Goal: Task Accomplishment & Management: Manage account settings

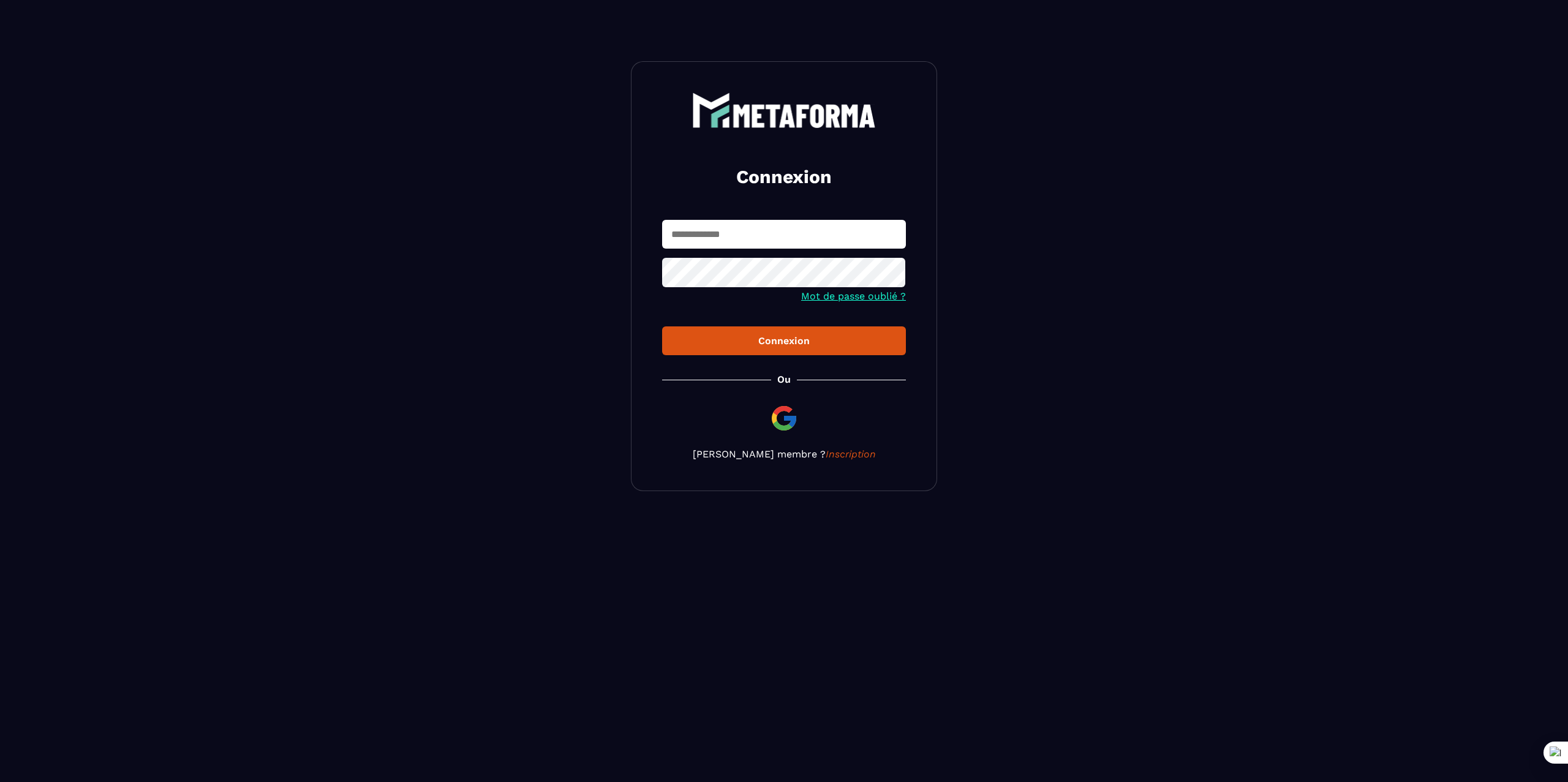
click at [1016, 121] on section "Connexion Mot de passe oublié ? Connexion [PERSON_NAME] membre ? Inscription" at bounding box center [784, 276] width 1568 height 553
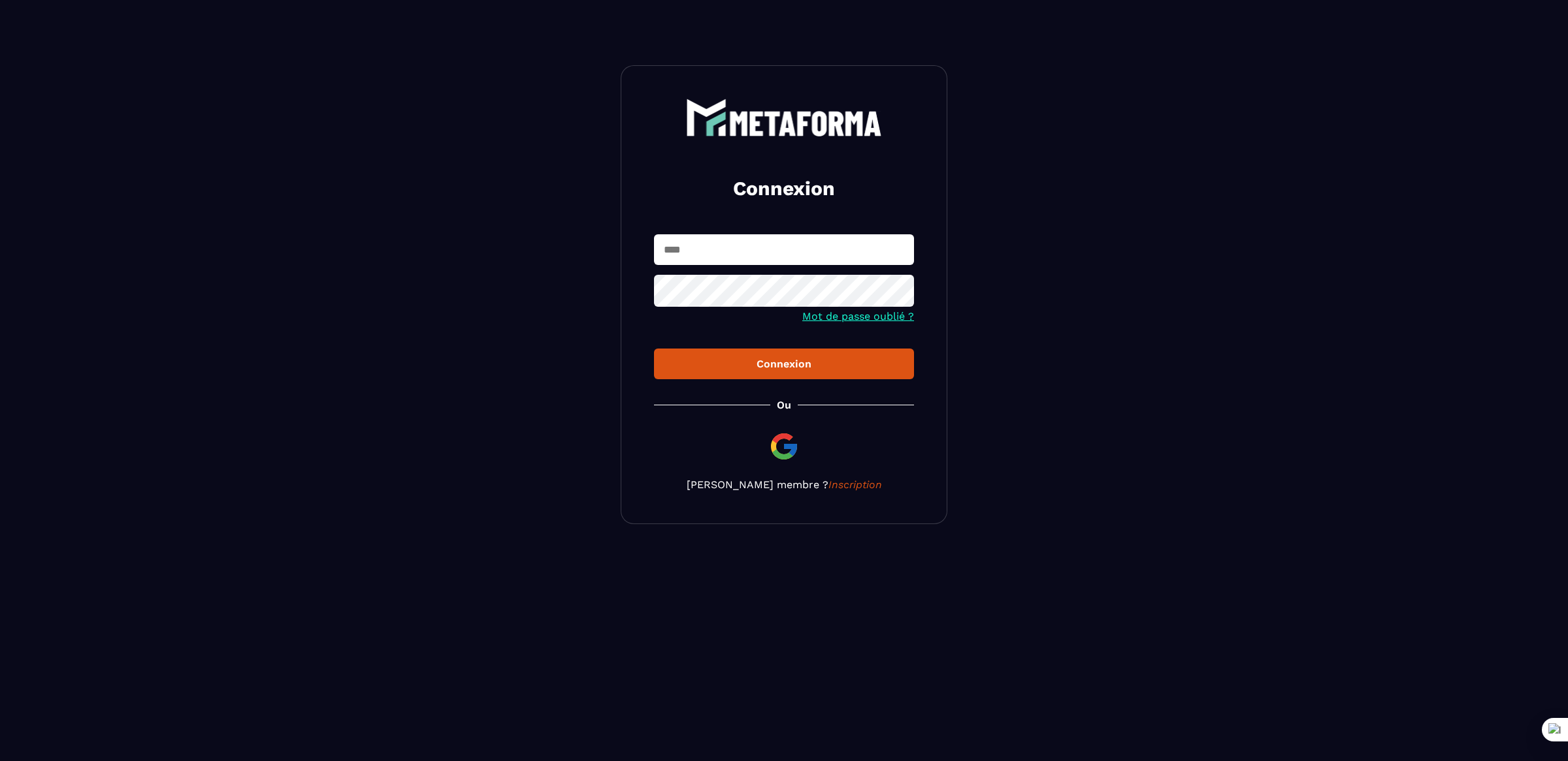
click at [703, 249] on input "text" at bounding box center [784, 249] width 260 height 31
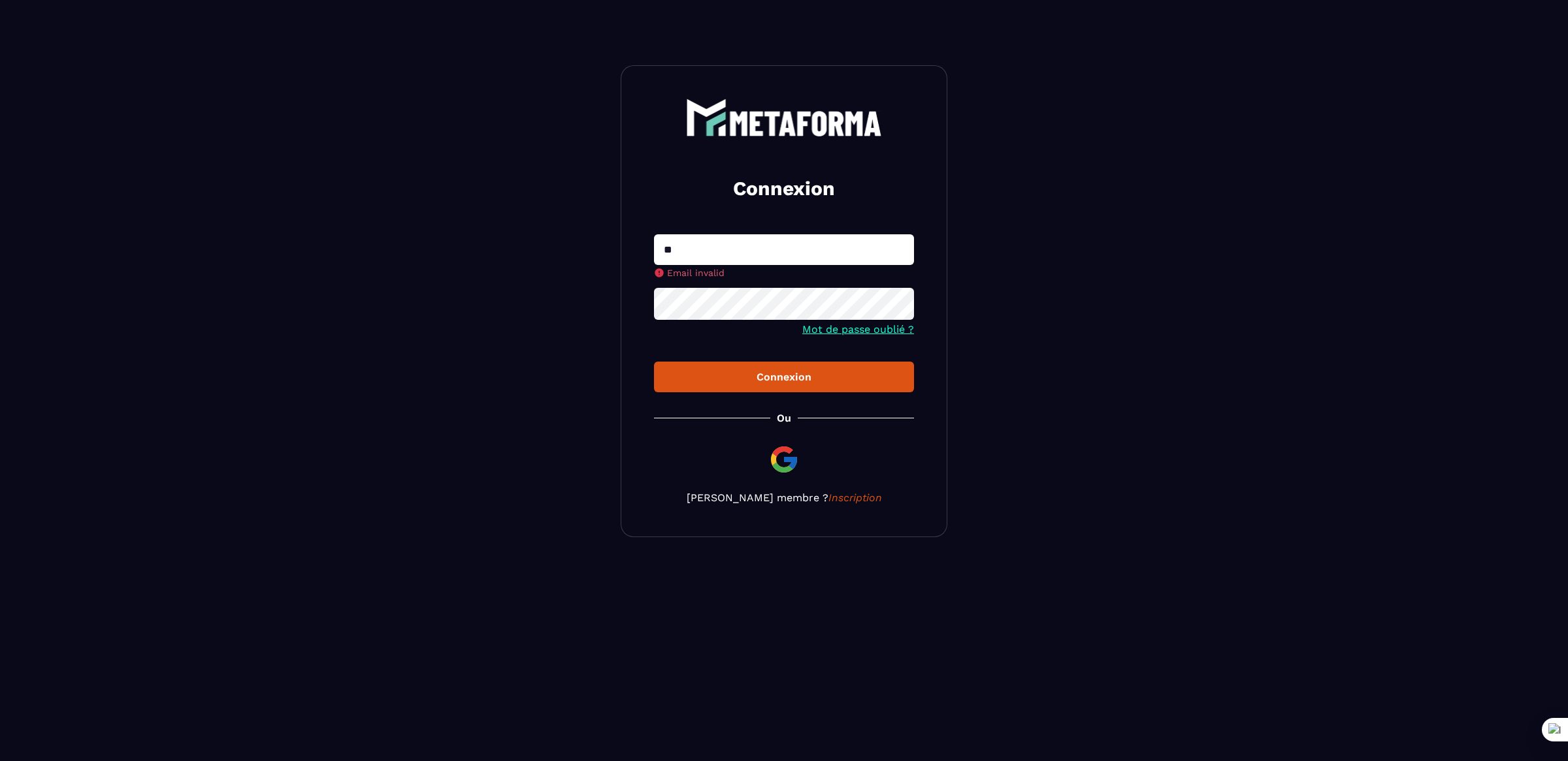
type input "**********"
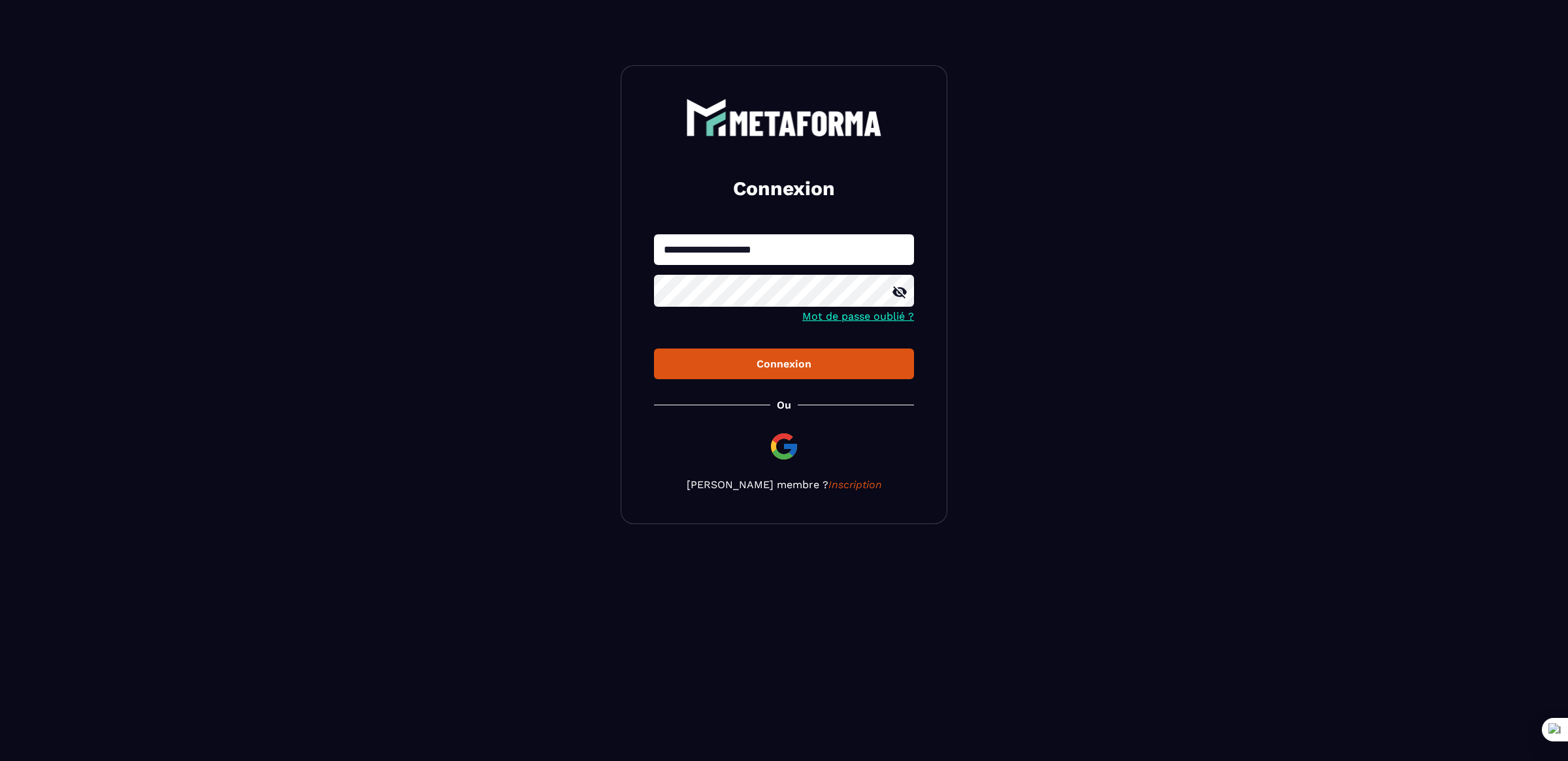
click at [654, 349] on button "Connexion" at bounding box center [784, 364] width 260 height 31
